Goal: Task Accomplishment & Management: Use online tool/utility

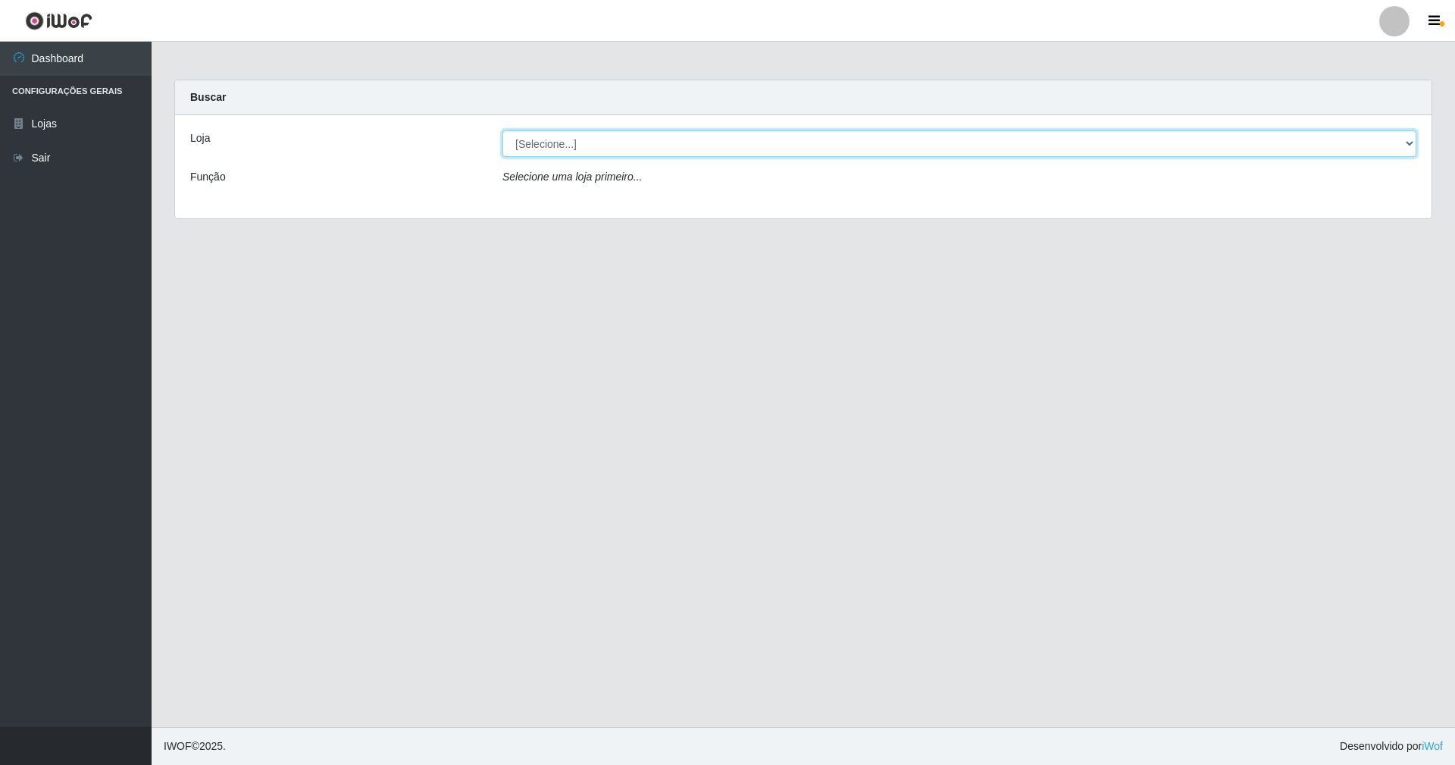
click at [753, 146] on select "[Selecione...] SuperShow - Asa Norte" at bounding box center [960, 143] width 914 height 27
select select "71"
click at [503, 130] on select "[Selecione...] SuperShow - Asa Norte" at bounding box center [960, 143] width 914 height 27
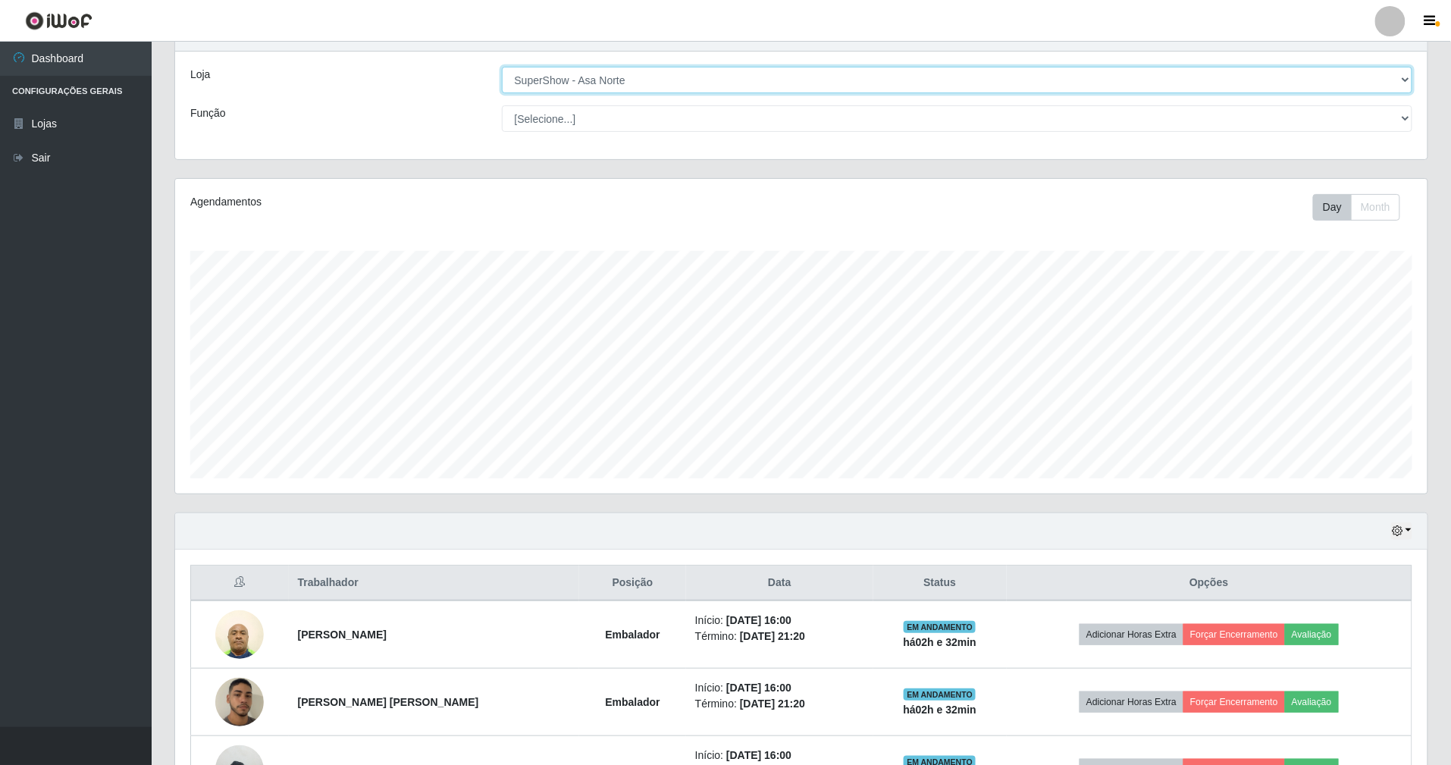
scroll to position [177, 0]
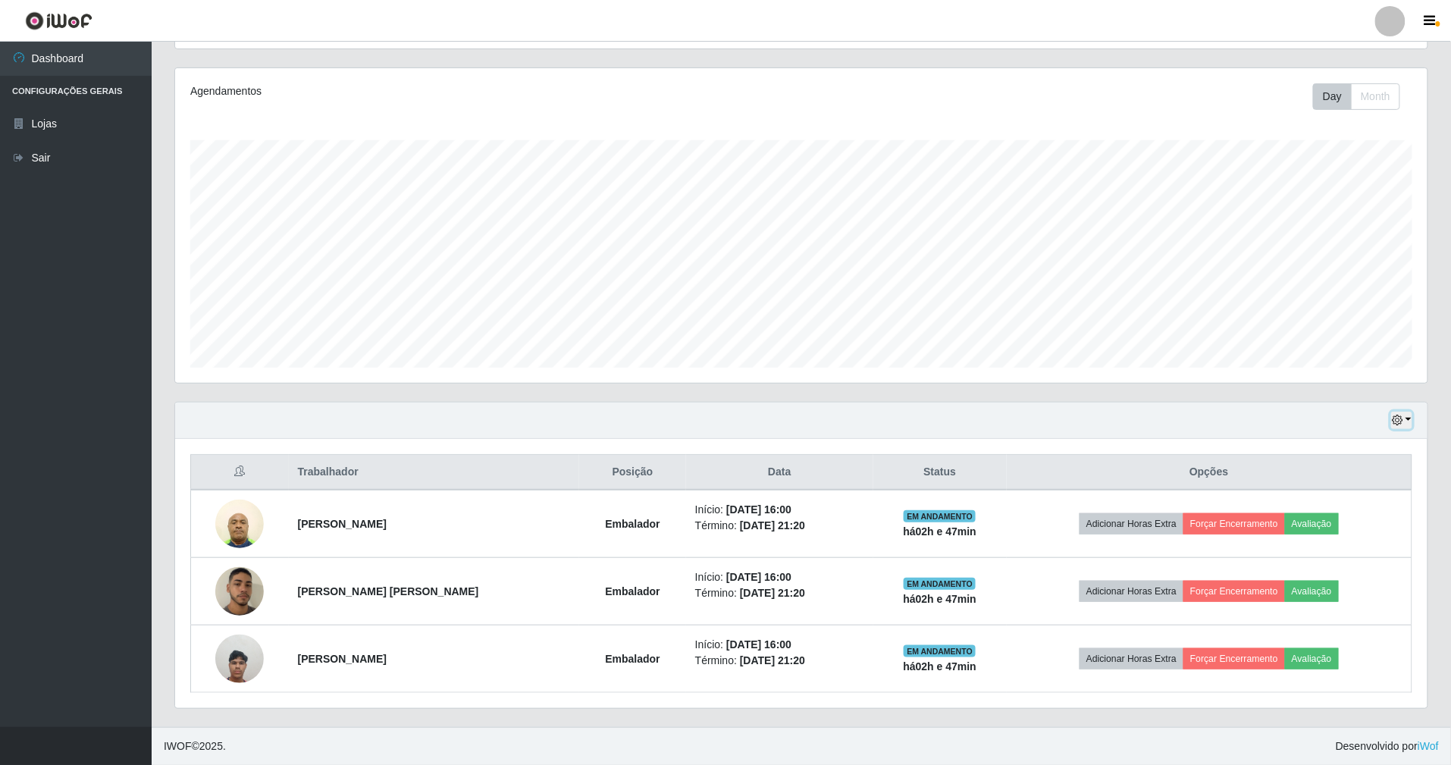
click at [1405, 412] on button "button" at bounding box center [1401, 420] width 21 height 17
click at [1360, 477] on button "1 dia" at bounding box center [1352, 479] width 120 height 32
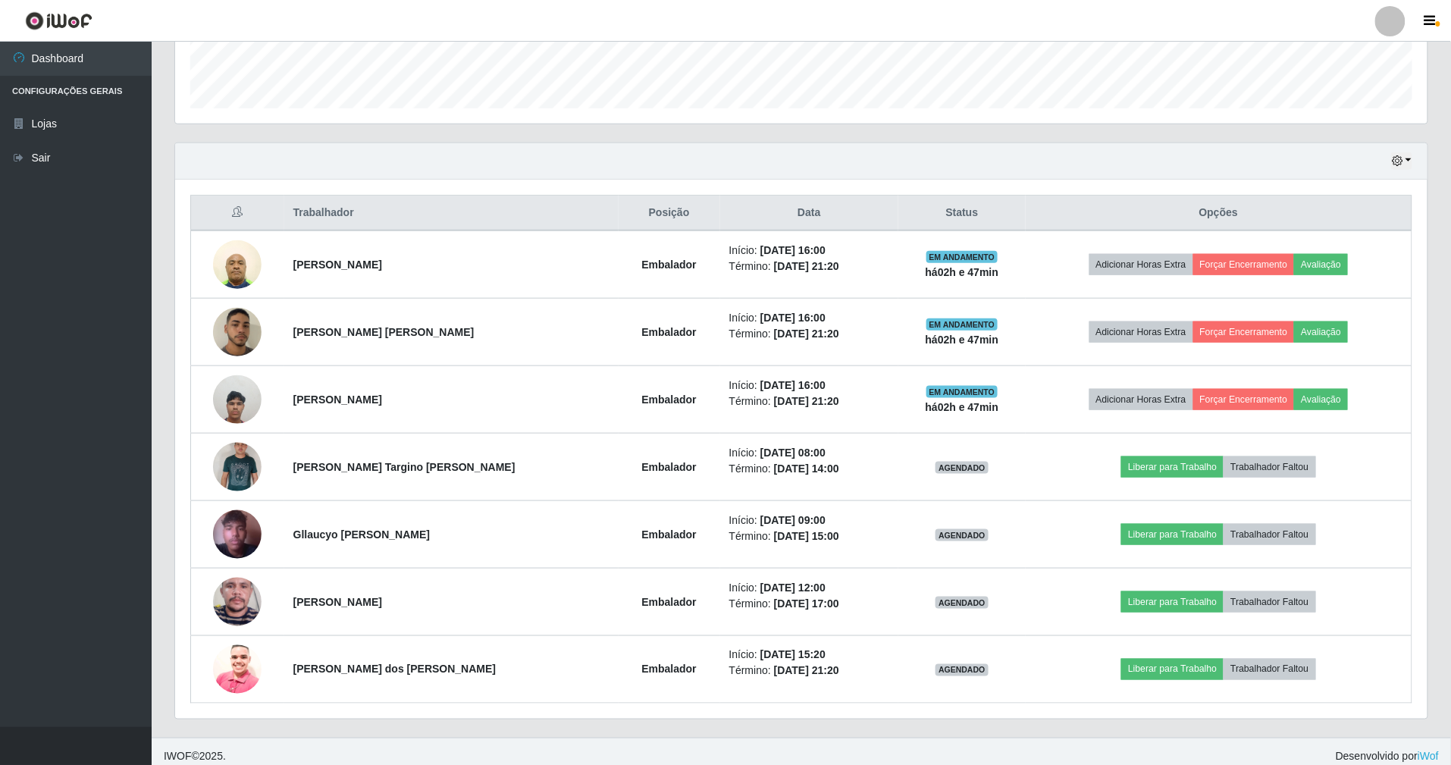
scroll to position [449, 0]
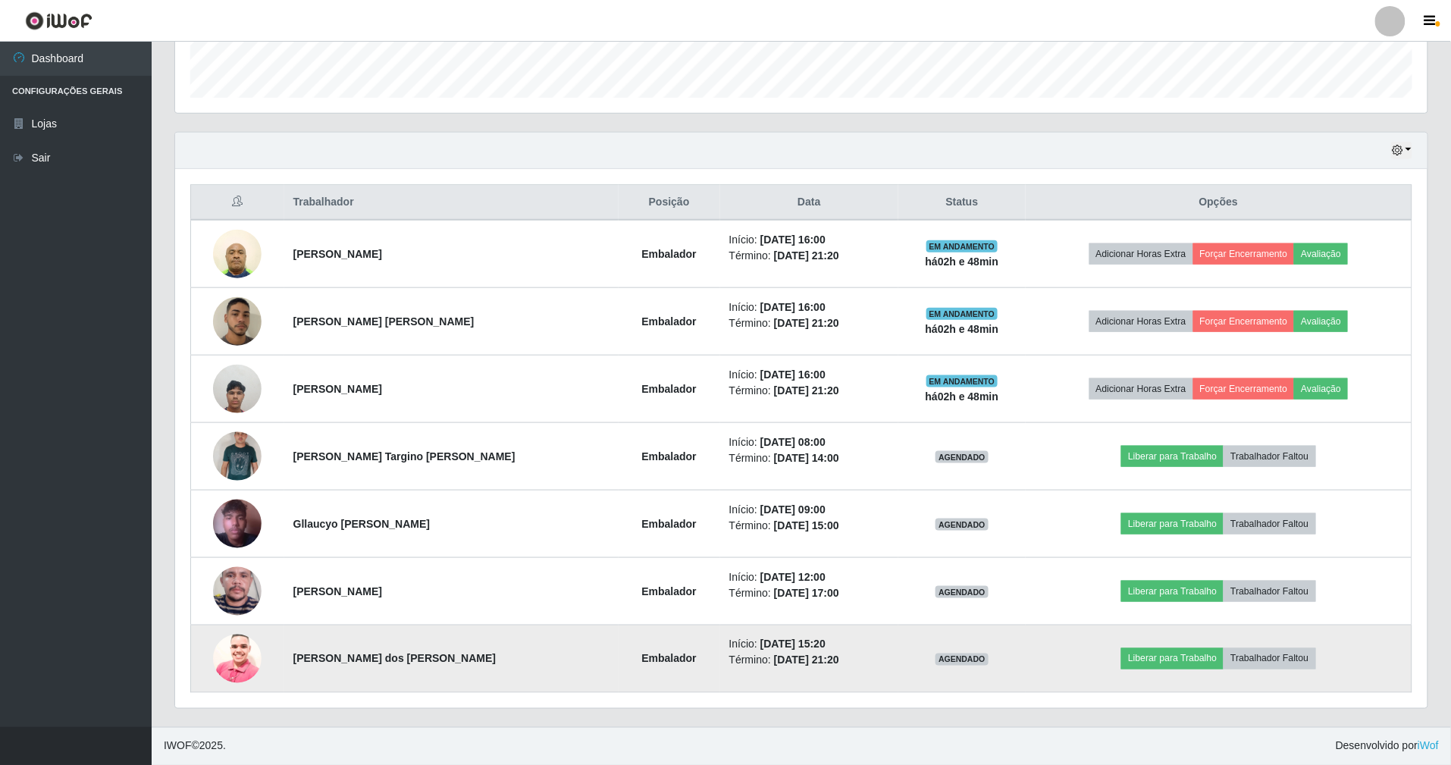
click at [243, 658] on img at bounding box center [237, 659] width 49 height 64
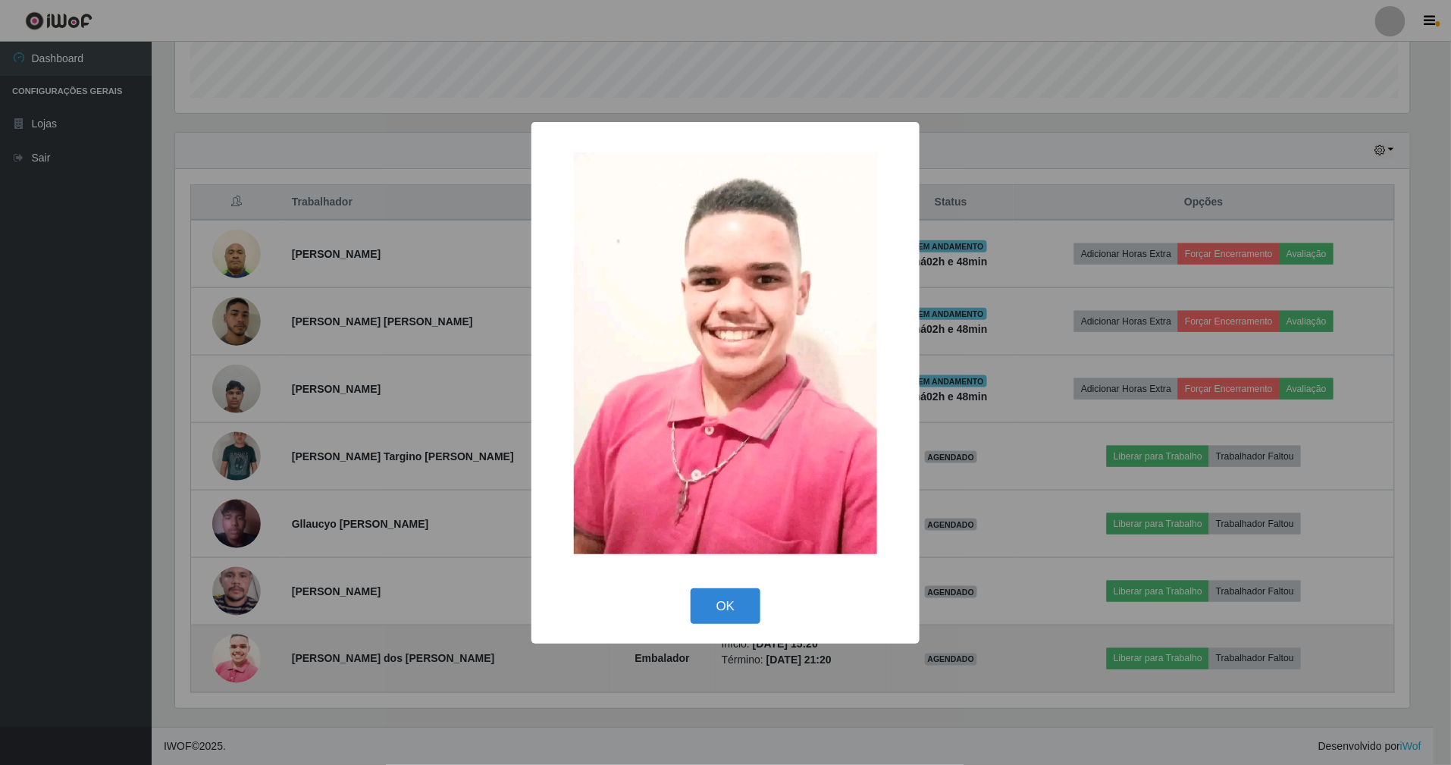
scroll to position [315, 1238]
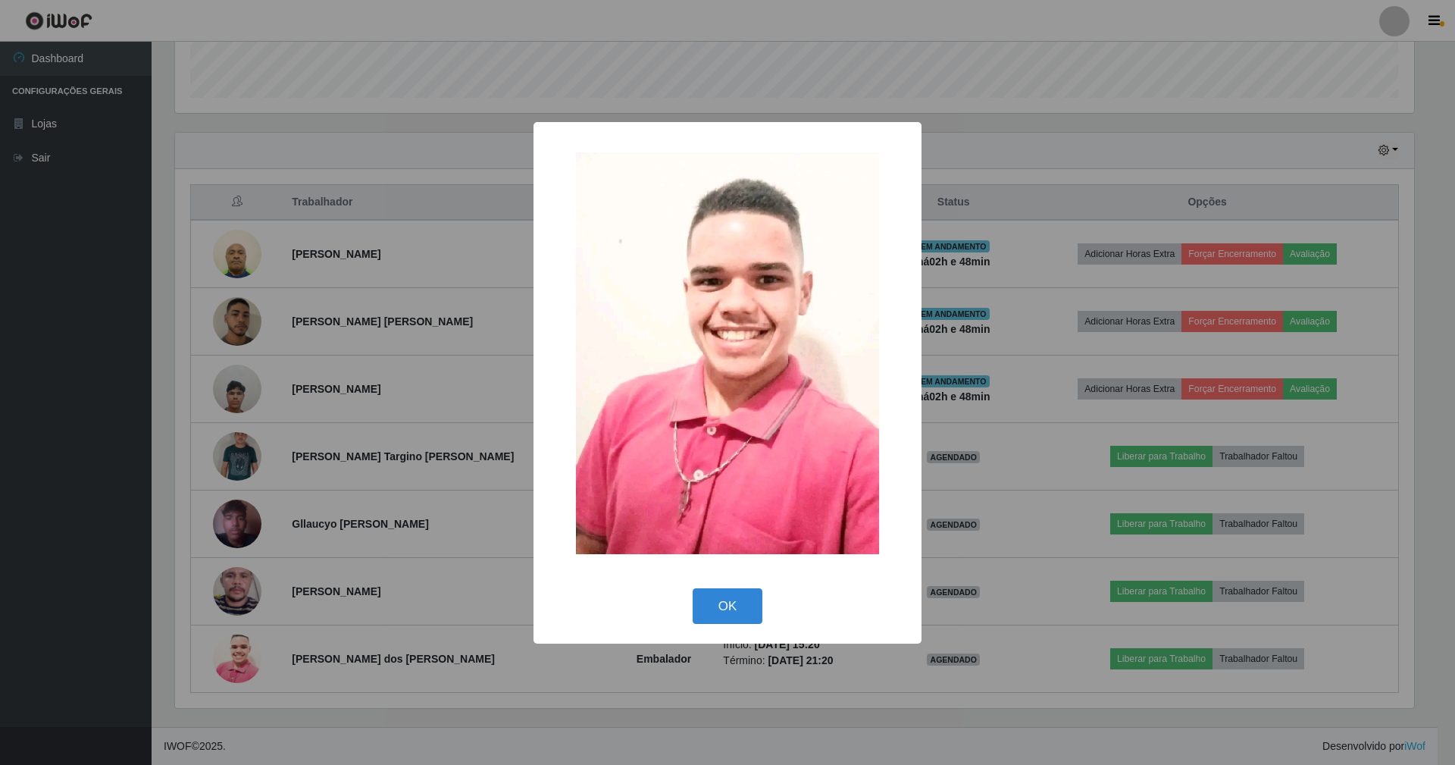
click at [490, 274] on div "× OK Cancel" at bounding box center [727, 382] width 1455 height 765
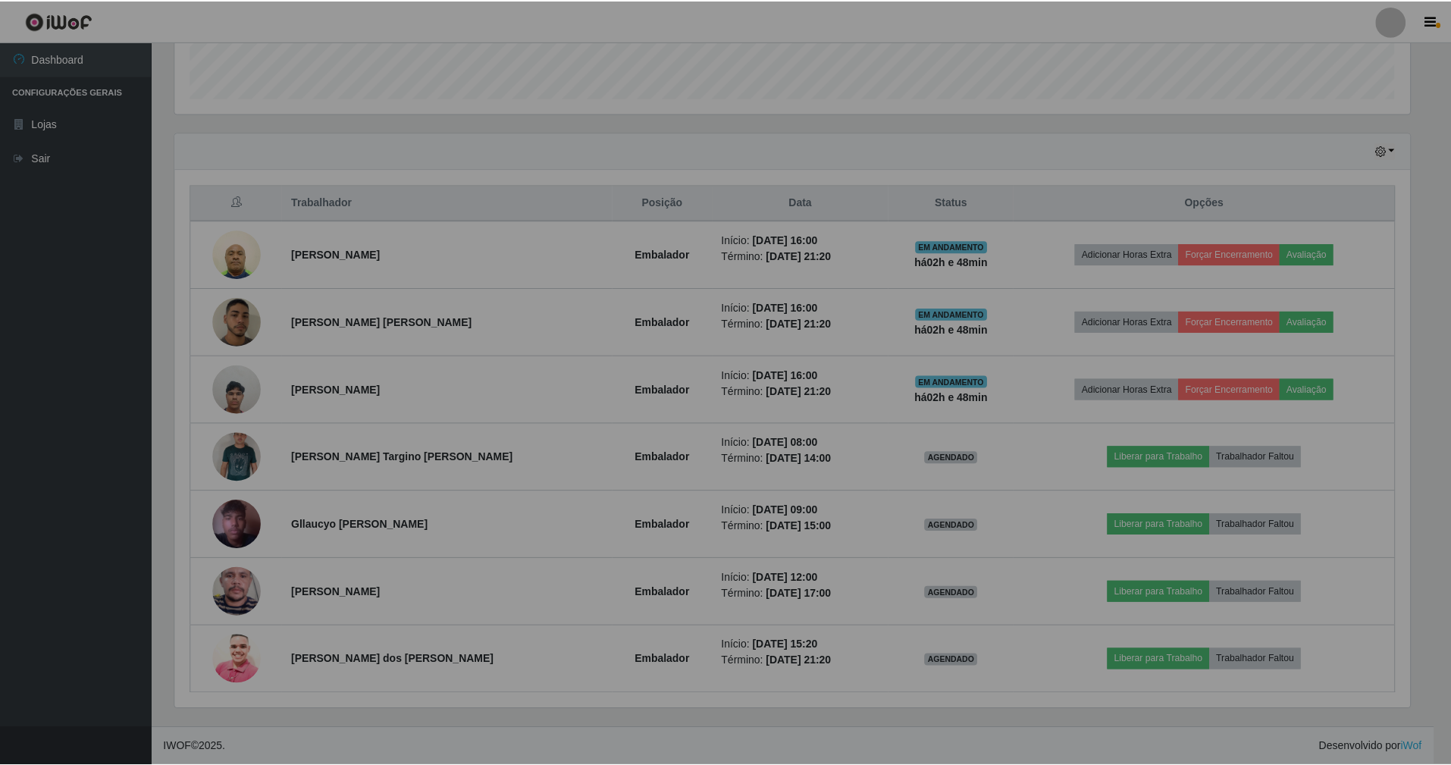
scroll to position [315, 1252]
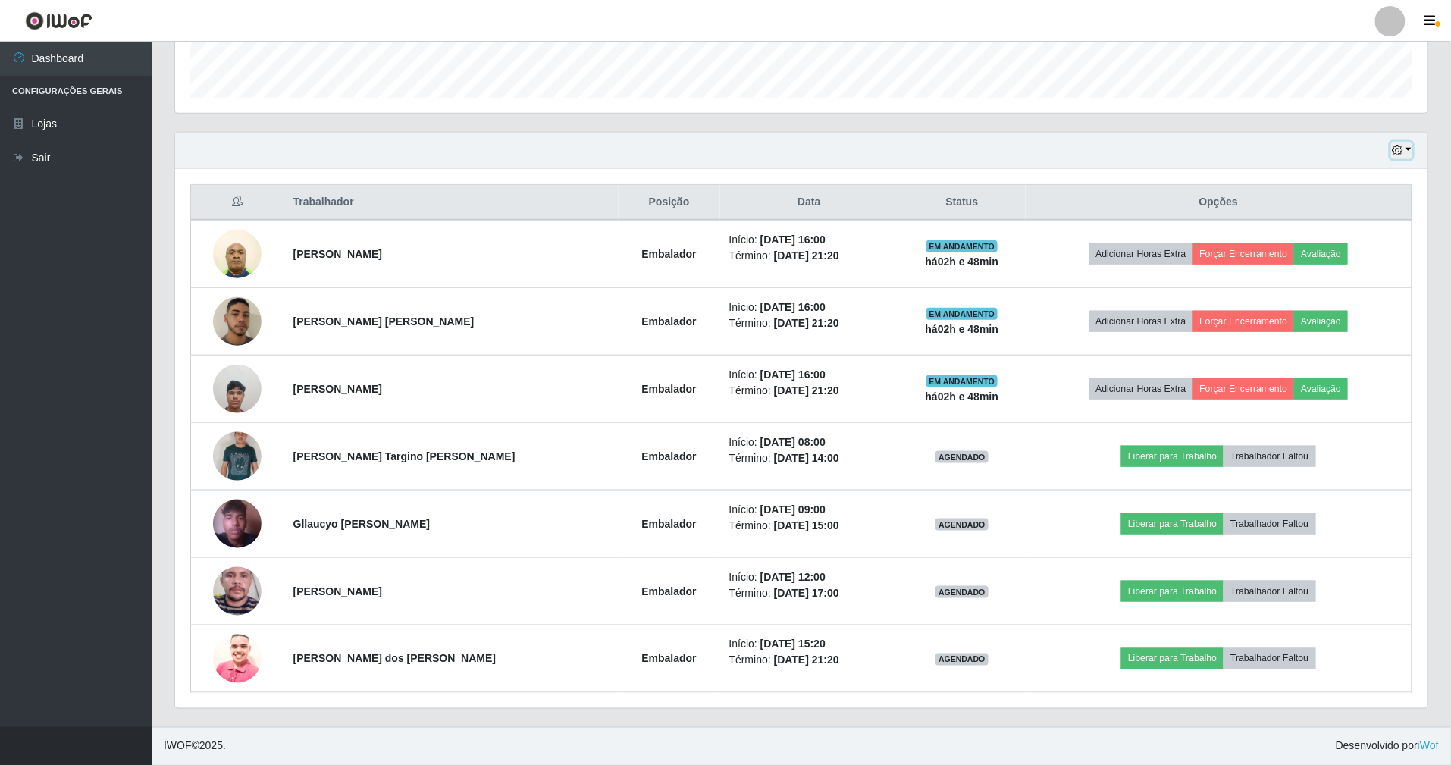
click at [1393, 146] on icon "button" at bounding box center [1397, 150] width 11 height 11
click at [1392, 171] on button "Hoje" at bounding box center [1352, 177] width 120 height 32
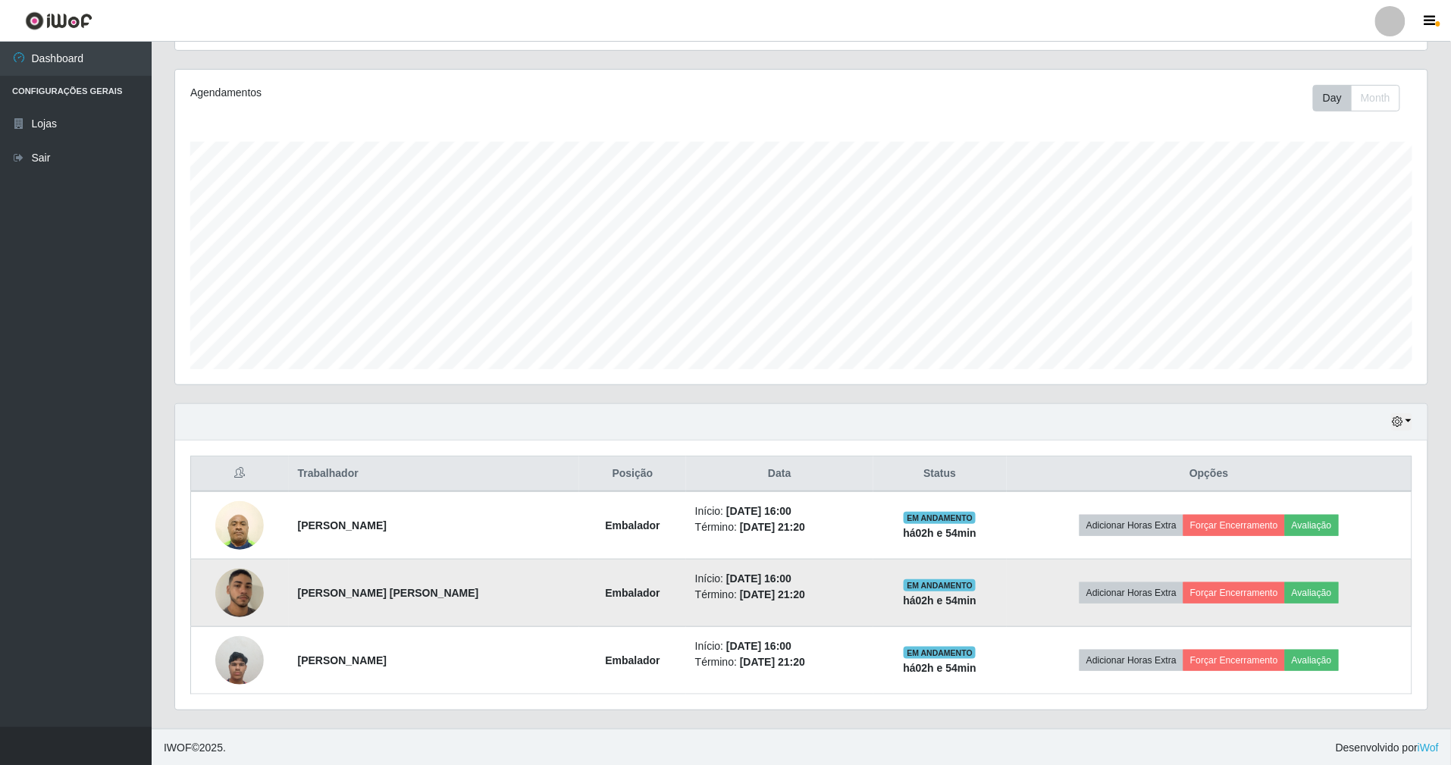
scroll to position [177, 0]
